Goal: Task Accomplishment & Management: Manage account settings

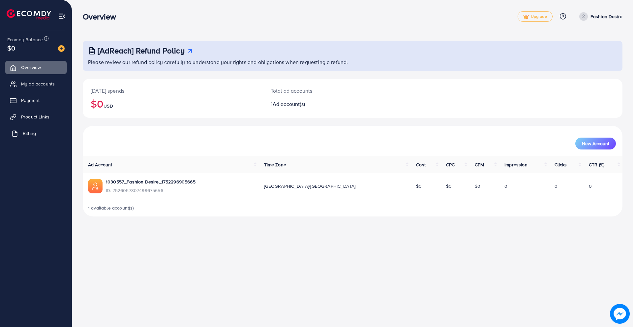
click at [30, 132] on span "Billing" at bounding box center [29, 133] width 13 height 7
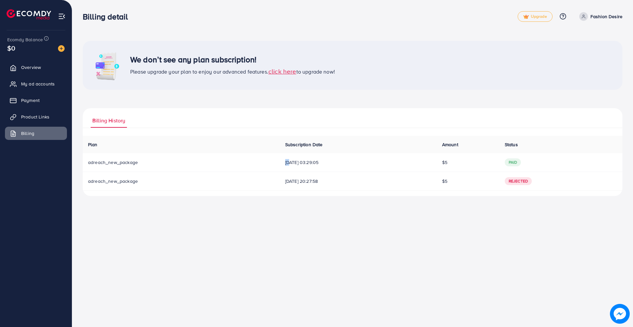
drag, startPoint x: 271, startPoint y: 163, endPoint x: 278, endPoint y: 163, distance: 7.3
click at [280, 163] on td "[DATE] 03:29:05" at bounding box center [358, 162] width 157 height 19
click at [288, 123] on ul "Billing History" at bounding box center [353, 118] width 540 height 20
drag, startPoint x: 273, startPoint y: 181, endPoint x: 279, endPoint y: 181, distance: 5.6
click at [285, 181] on span "[DATE] 20:27:58" at bounding box center [358, 181] width 146 height 7
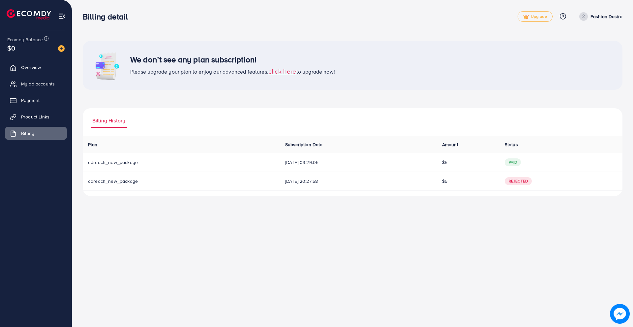
click at [534, 160] on td "paid" at bounding box center [560, 162] width 123 height 19
click at [541, 181] on td "Rejected" at bounding box center [560, 180] width 123 height 19
drag, startPoint x: 541, startPoint y: 181, endPoint x: 510, endPoint y: 181, distance: 30.7
click at [510, 181] on td "Rejected" at bounding box center [560, 180] width 123 height 19
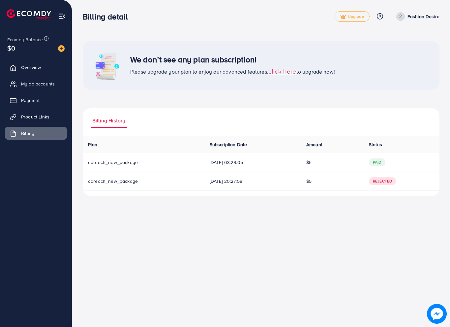
click at [418, 88] on div "We don’t see any plan subscription! Please upgrade your plan to enjoy our advan…" at bounding box center [261, 65] width 357 height 49
click at [402, 163] on span "paid" at bounding box center [394, 162] width 16 height 8
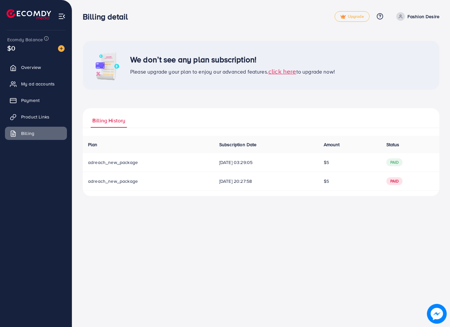
click at [402, 163] on span "paid" at bounding box center [394, 162] width 16 height 8
click at [383, 58] on div "We don’t see any plan subscription! Please upgrade your plan to enjoy our advan…" at bounding box center [261, 65] width 357 height 49
